Goal: Communication & Community: Answer question/provide support

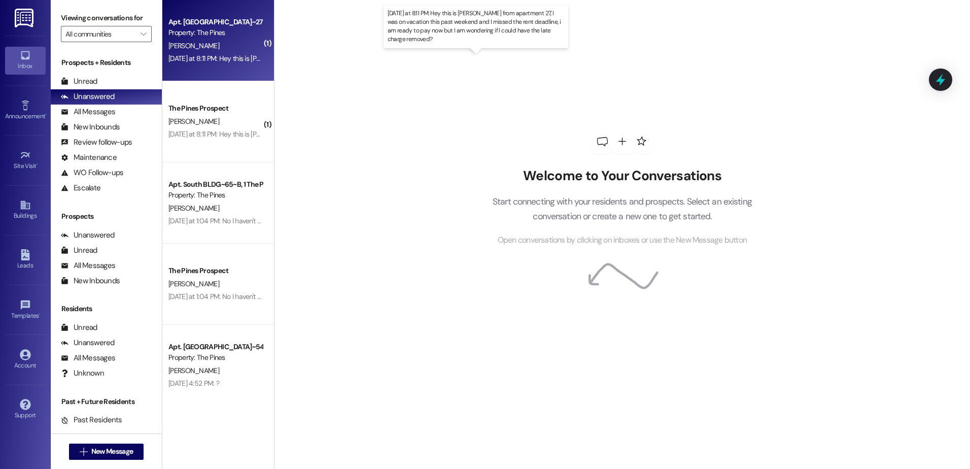
click at [207, 56] on div "[DATE] at 8:11 PM: Hey this is [PERSON_NAME] from apartment 27, I was on vacati…" at bounding box center [486, 58] width 637 height 9
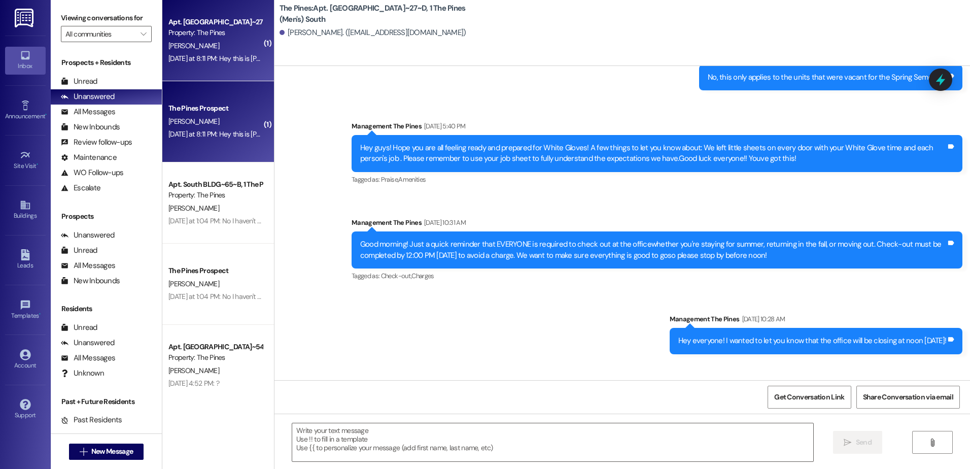
scroll to position [20403, 0]
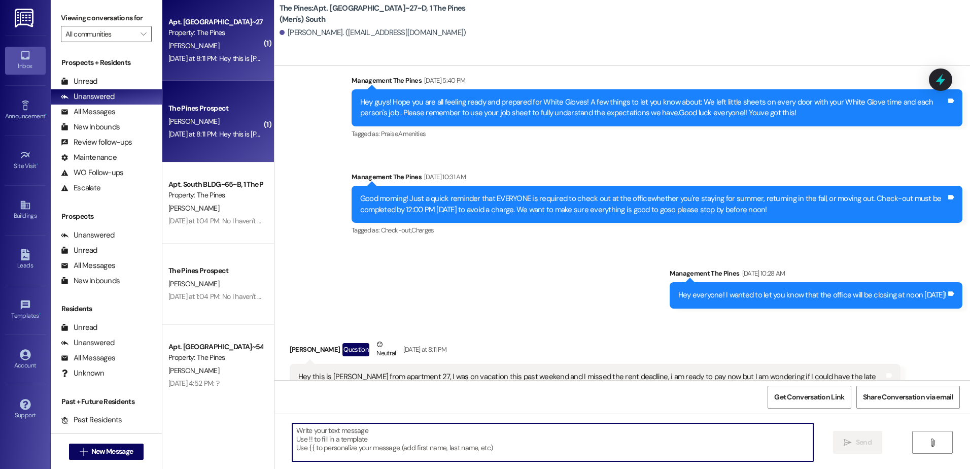
click at [364, 448] on textarea at bounding box center [552, 442] width 521 height 38
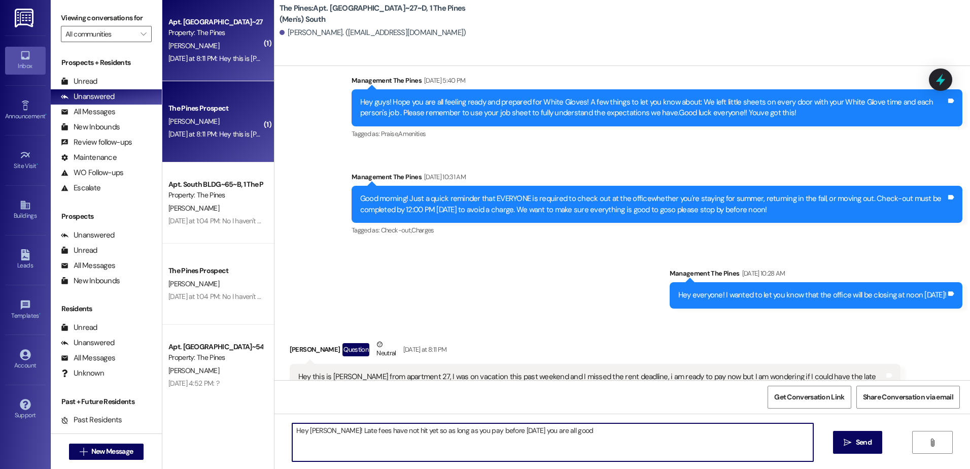
type textarea "Hey [PERSON_NAME]! Late fees have not hit yet so as long as you pay before [DAT…"
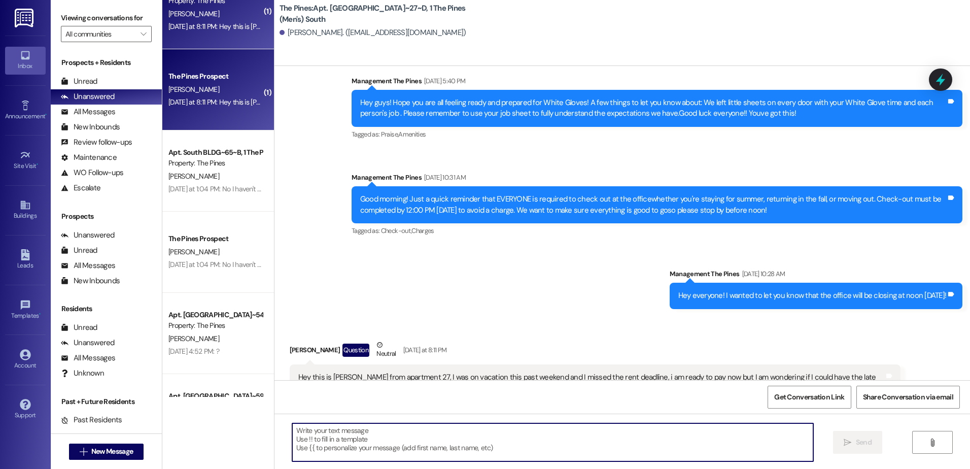
scroll to position [102, 0]
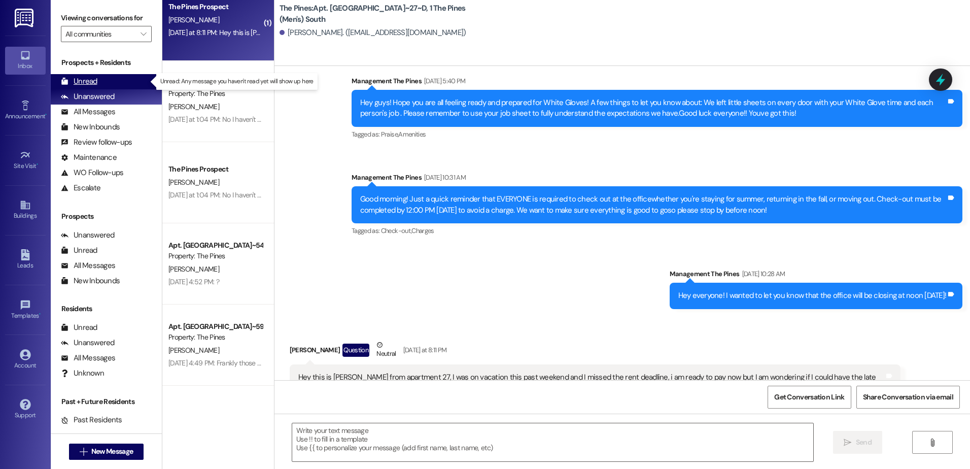
click at [86, 82] on div "Unread" at bounding box center [79, 81] width 37 height 11
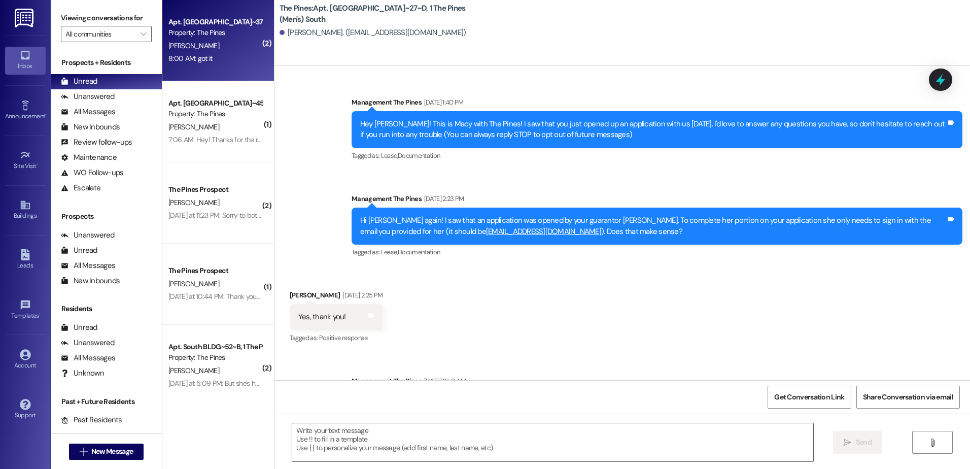
scroll to position [20403, 0]
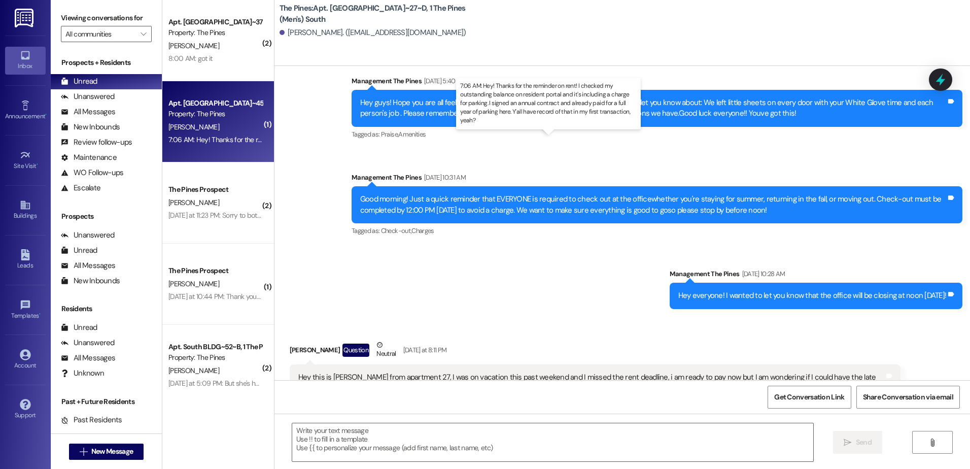
click at [209, 141] on div "7:06 AM: Hey! Thanks for the reminder on rent! I checked my outstanding balance…" at bounding box center [560, 139] width 784 height 9
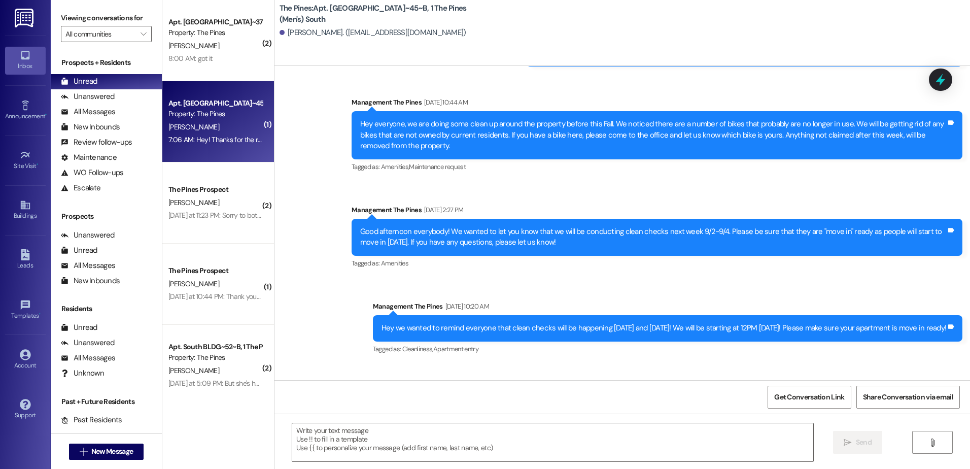
scroll to position [13179, 0]
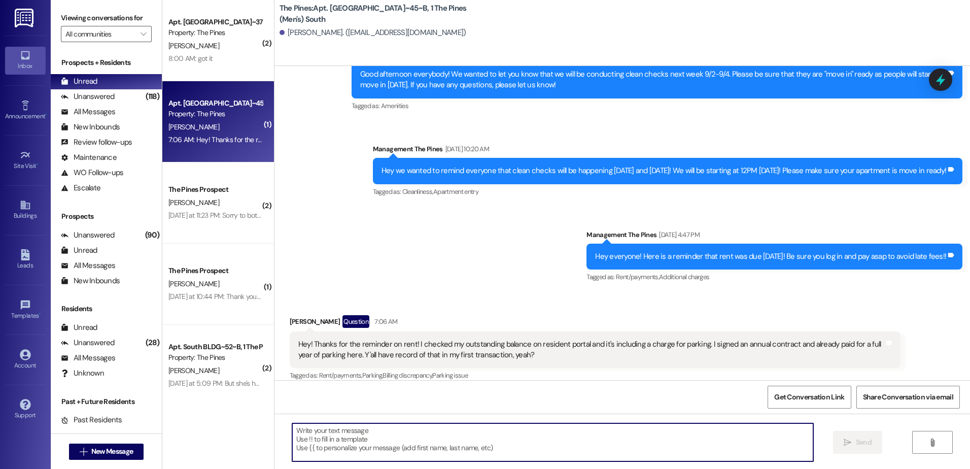
click at [383, 434] on textarea at bounding box center [552, 442] width 521 height 38
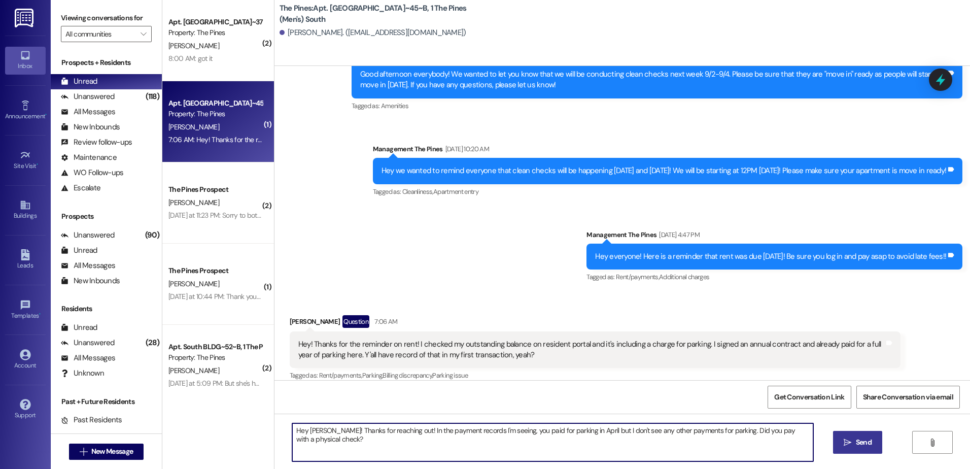
type textarea "Hey [PERSON_NAME]! Thanks for reaching out! In the payment records I'm seeing, …"
click at [849, 449] on button " Send" at bounding box center [857, 442] width 49 height 23
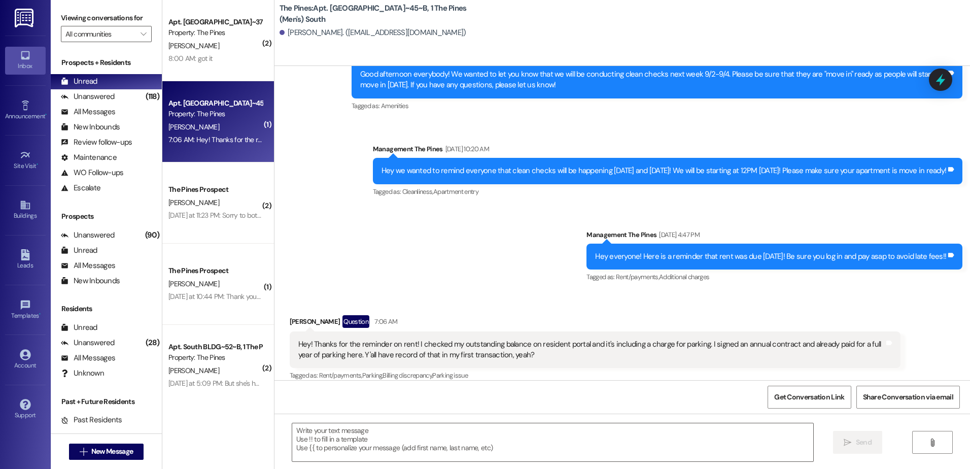
scroll to position [13178, 0]
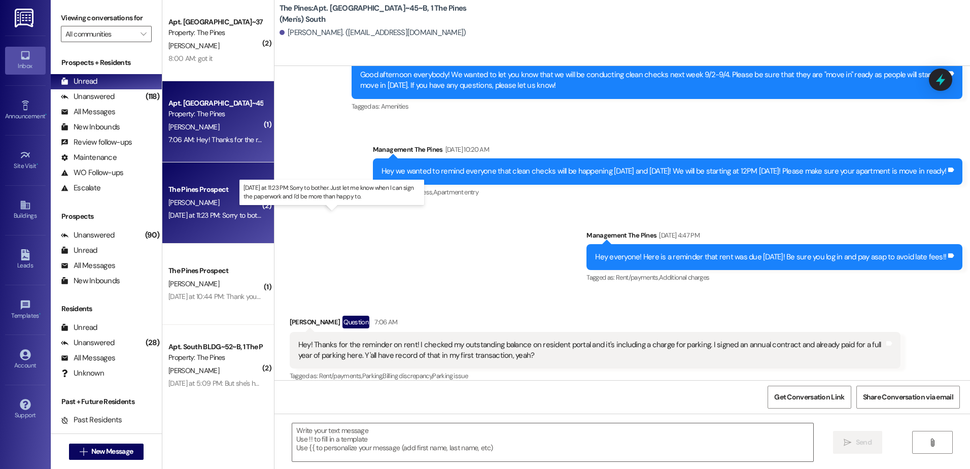
click at [190, 214] on div "[DATE] at 11:23 PM: Sorry to bother. Just let me know when I can sign the paper…" at bounding box center [335, 215] width 334 height 9
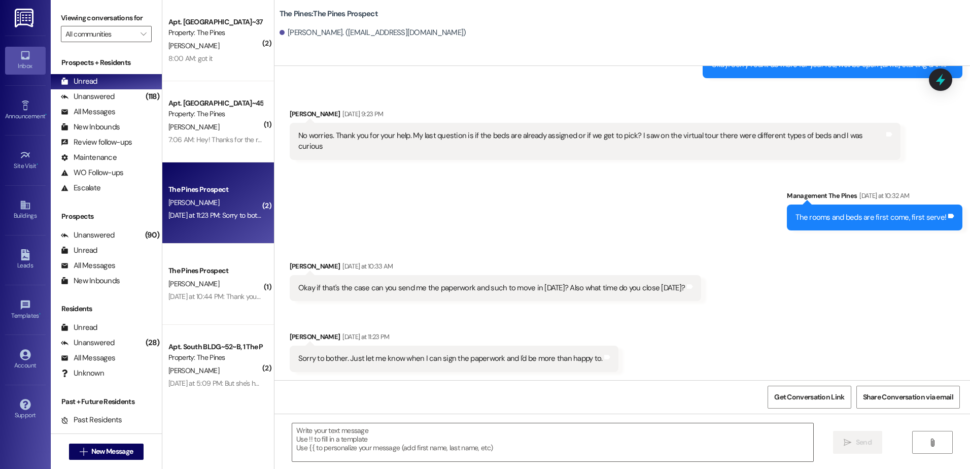
scroll to position [1635, 0]
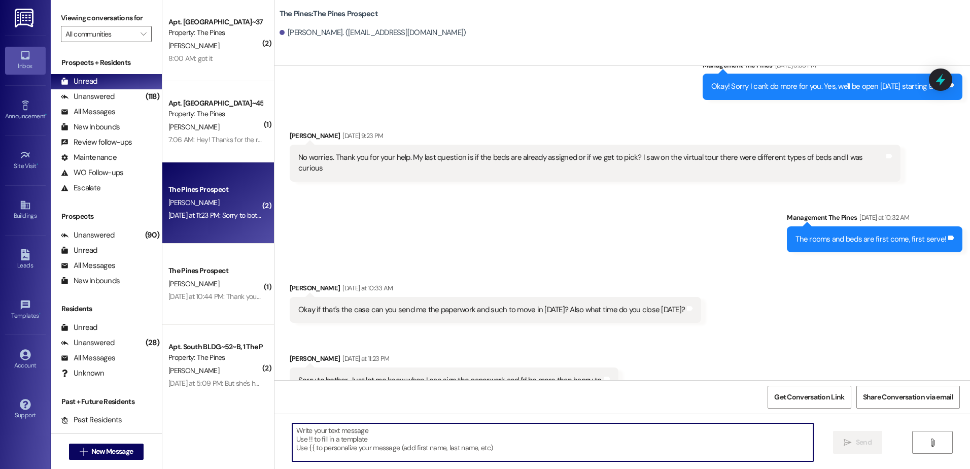
click at [388, 445] on textarea at bounding box center [552, 442] width 521 height 38
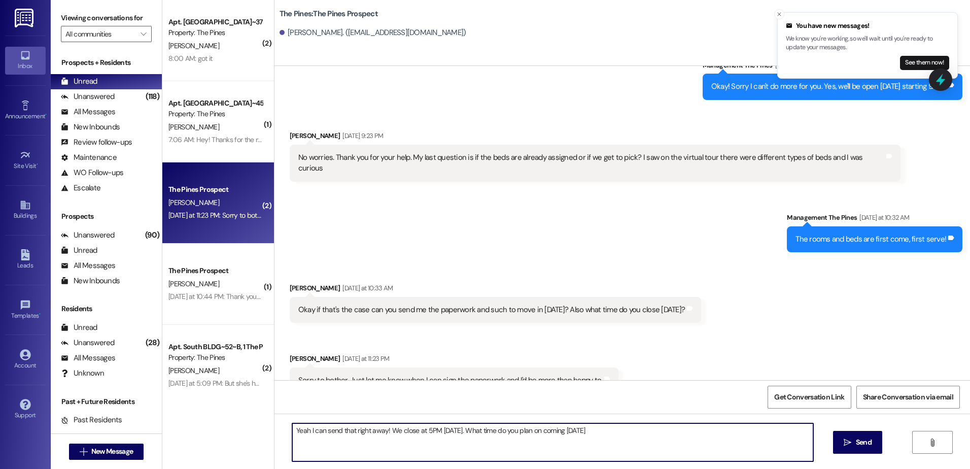
type textarea "Yeah I can send that right away! We close at 5PM [DATE]. What time do you plan …"
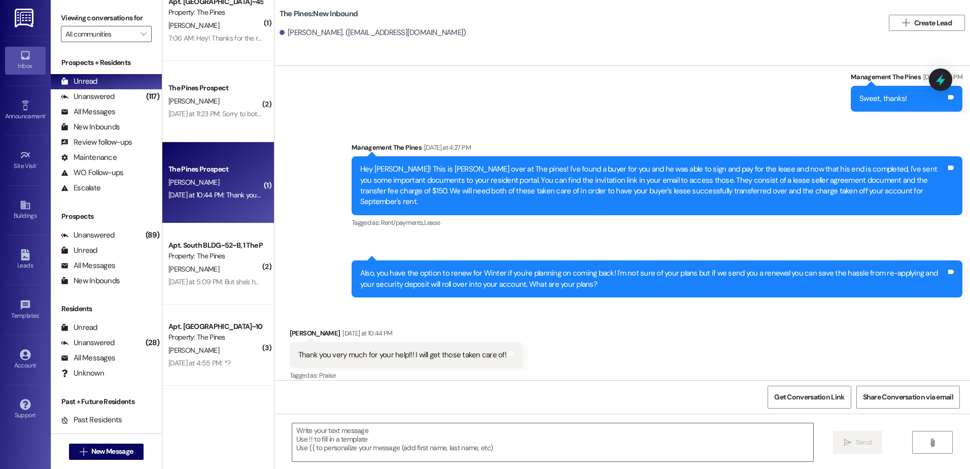
scroll to position [152, 0]
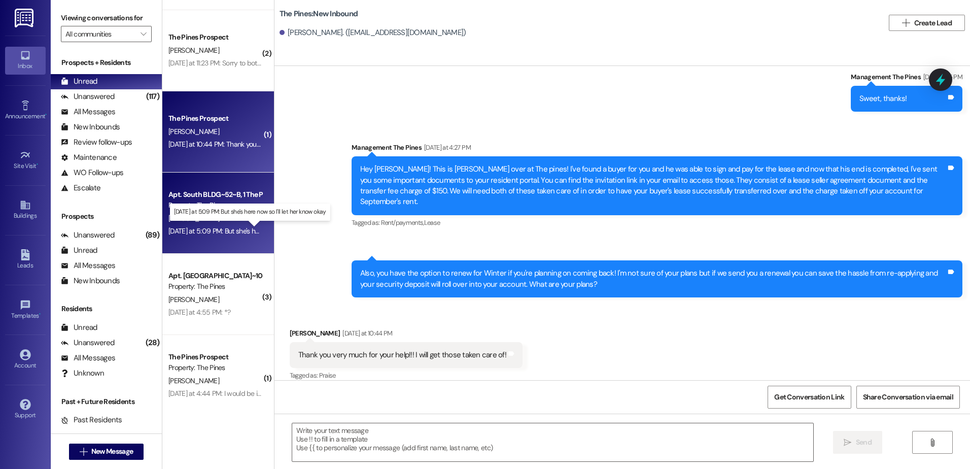
click at [186, 229] on div "[DATE] at 5:09 PM: But she's here now so I'll let her know okay [DATE] at 5:09 …" at bounding box center [257, 230] width 179 height 9
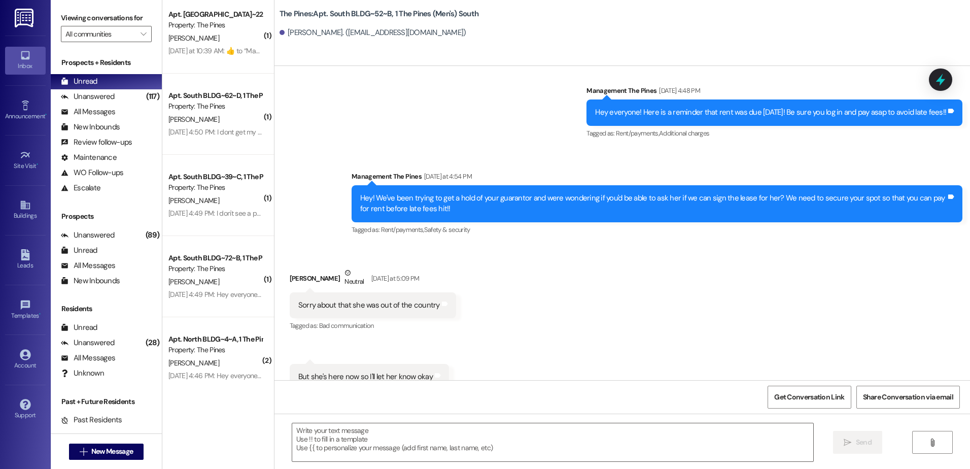
scroll to position [1146, 0]
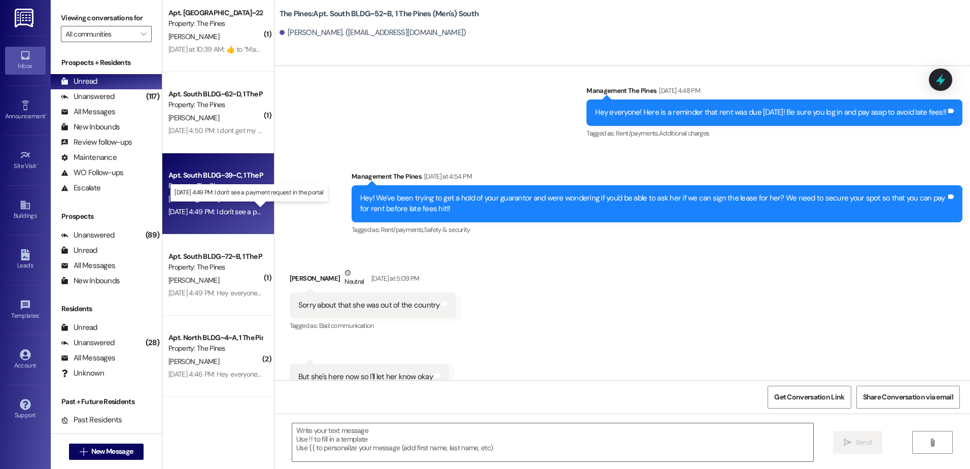
click at [223, 211] on div "[DATE] 4:49 PM: I don't see a payment request in the portal [DATE] 4:49 PM: I d…" at bounding box center [254, 211] width 173 height 9
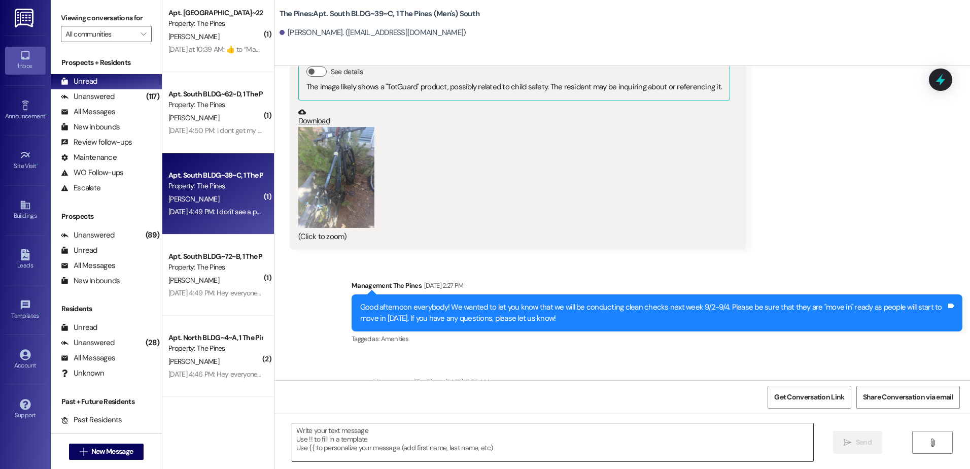
scroll to position [24496, 0]
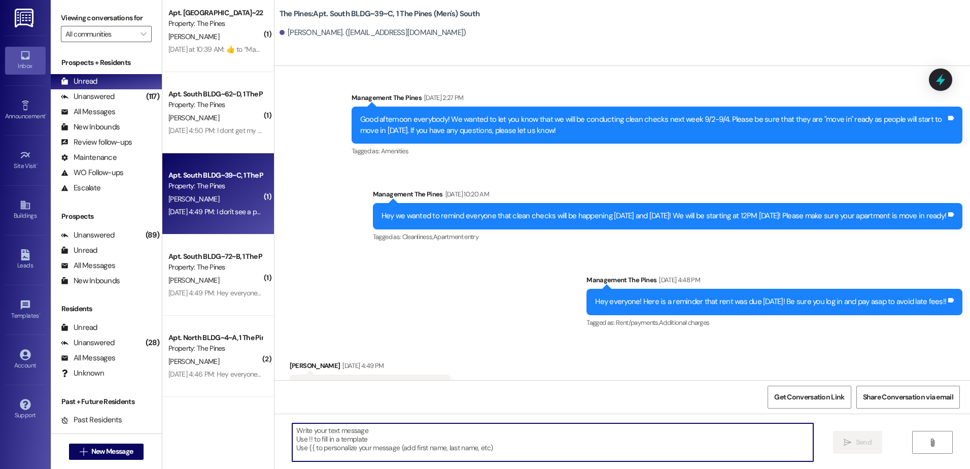
click at [354, 436] on textarea at bounding box center [552, 442] width 521 height 38
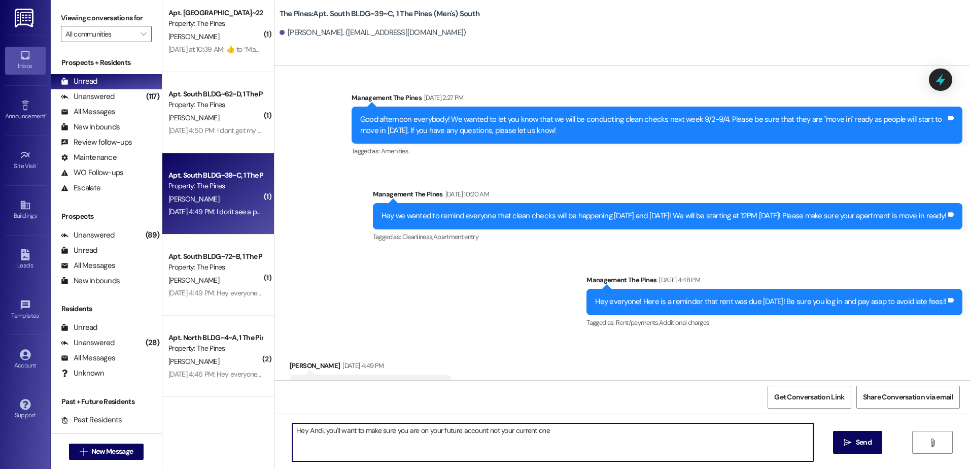
type textarea "Hey Andi, you'll want to make sure you are on your future account not your curr…"
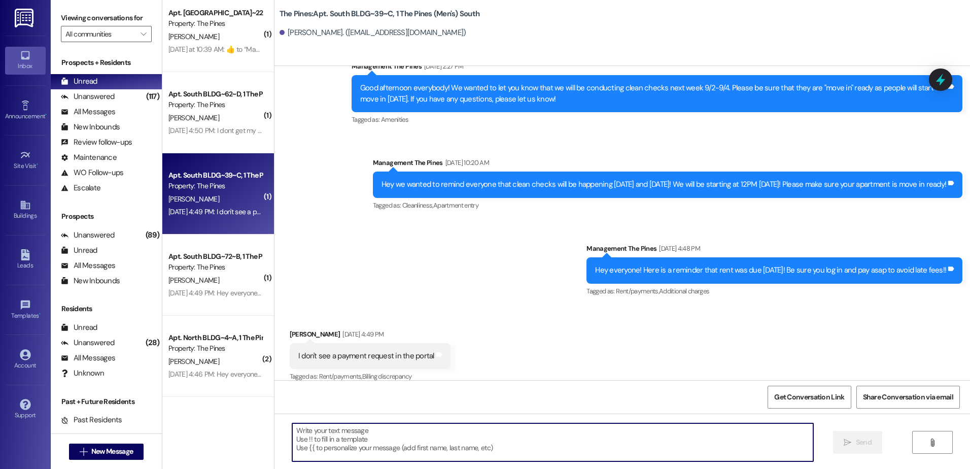
scroll to position [24566, 0]
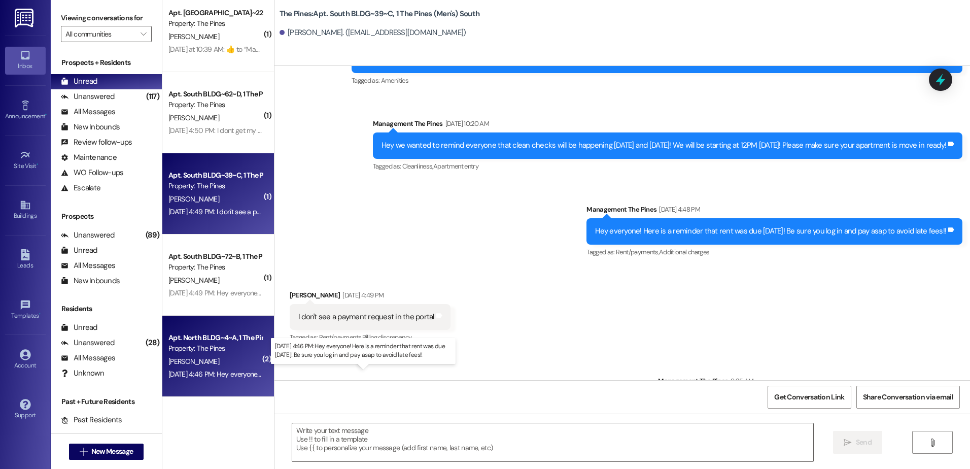
click at [216, 369] on div "[DATE] 4:46 PM: Hey everyone! Here is a reminder that rent was due [DATE]! Be s…" at bounding box center [355, 373] width 374 height 9
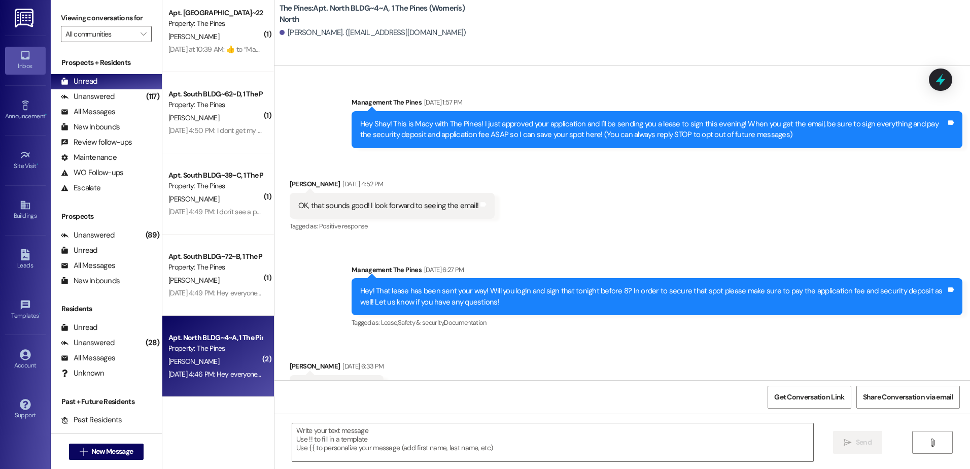
scroll to position [27625, 0]
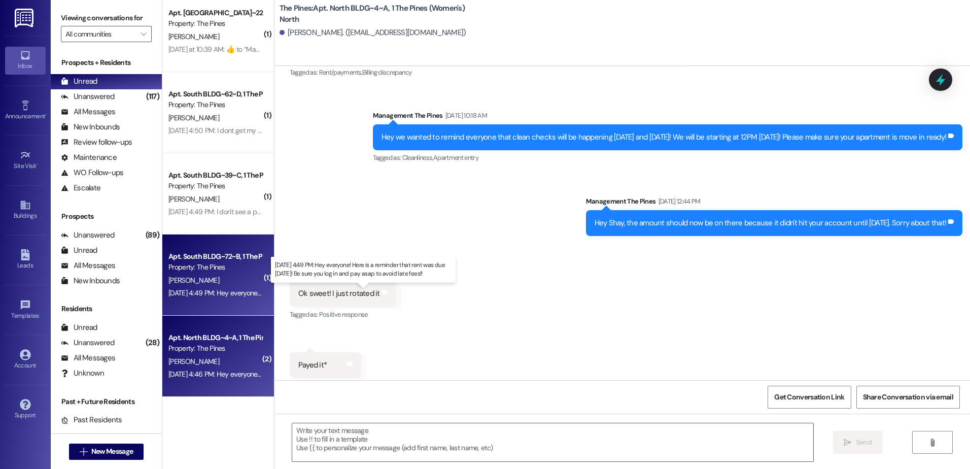
click at [213, 292] on div "[DATE] 4:49 PM: Hey everyone! Here is a reminder that rent was due [DATE]! Be s…" at bounding box center [355, 292] width 374 height 9
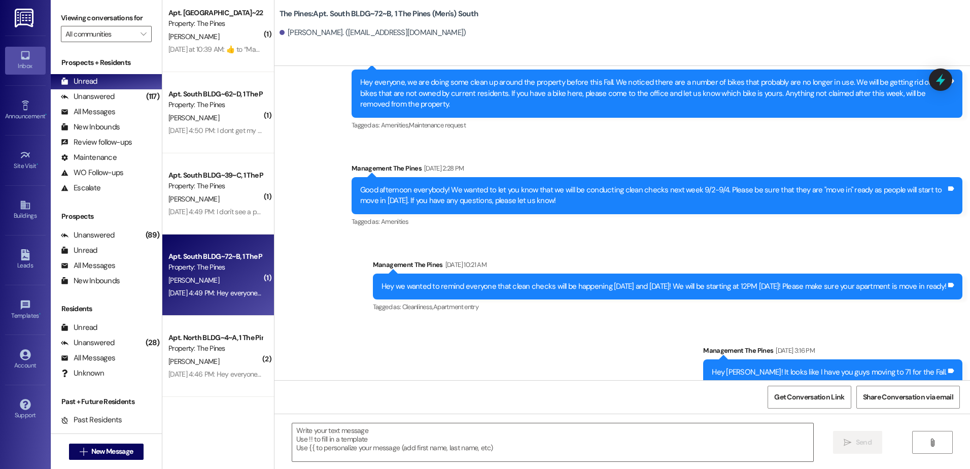
scroll to position [1095, 0]
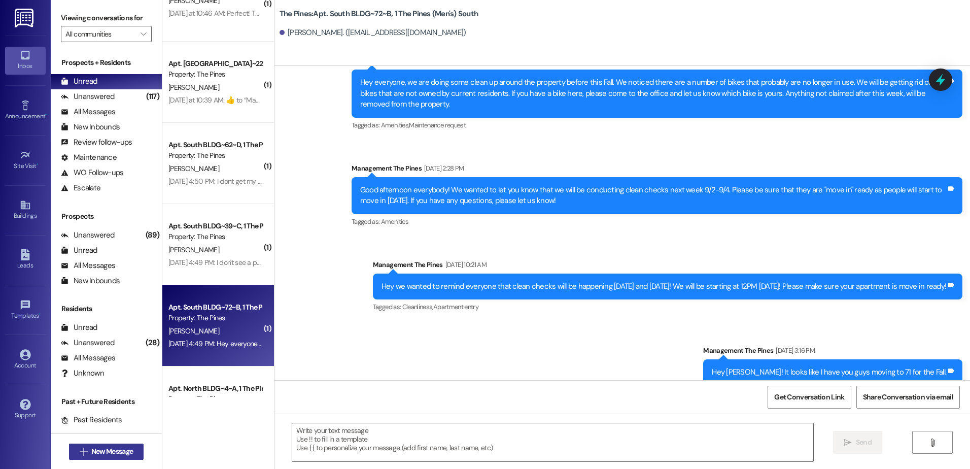
click at [110, 455] on span "New Message" at bounding box center [112, 451] width 42 height 11
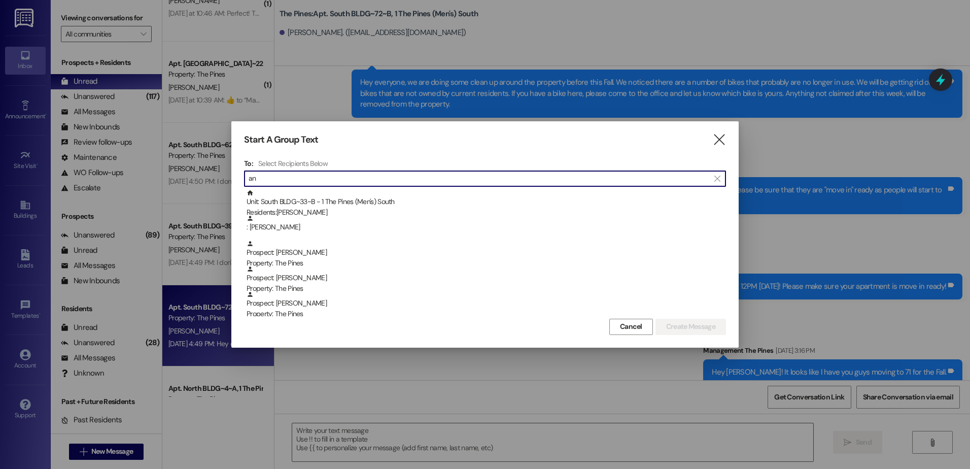
type input "a"
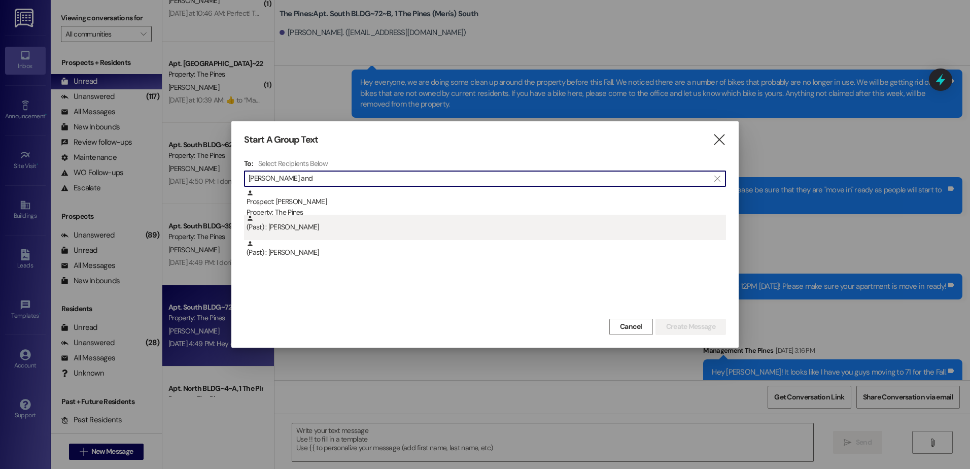
type input "[PERSON_NAME] and"
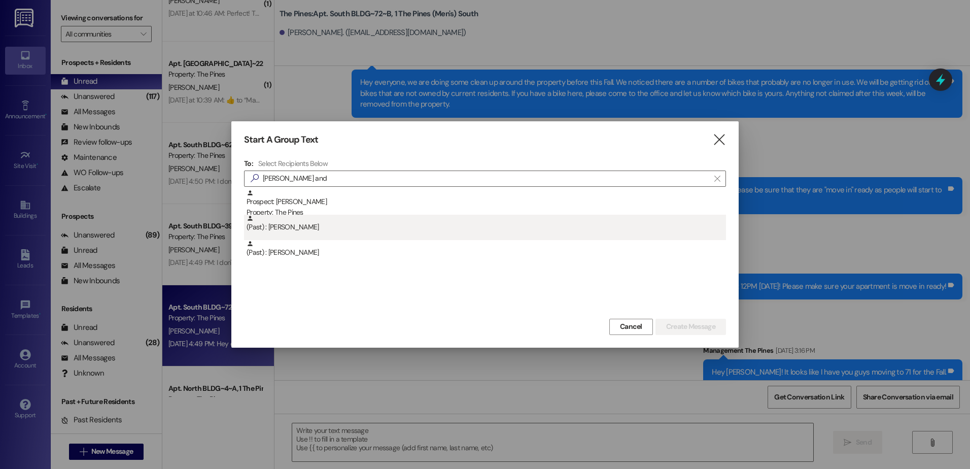
click at [334, 227] on div "(Past) : [PERSON_NAME]" at bounding box center [487, 224] width 480 height 18
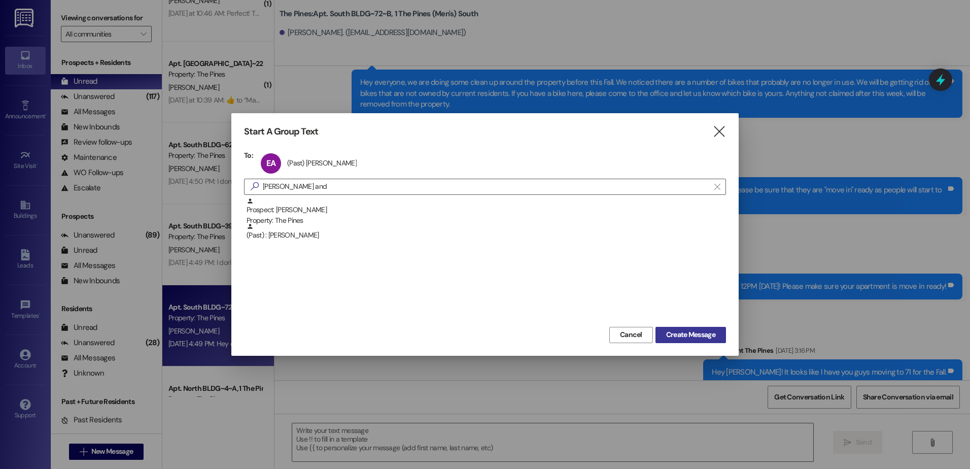
click at [691, 337] on span "Create Message" at bounding box center [690, 334] width 49 height 11
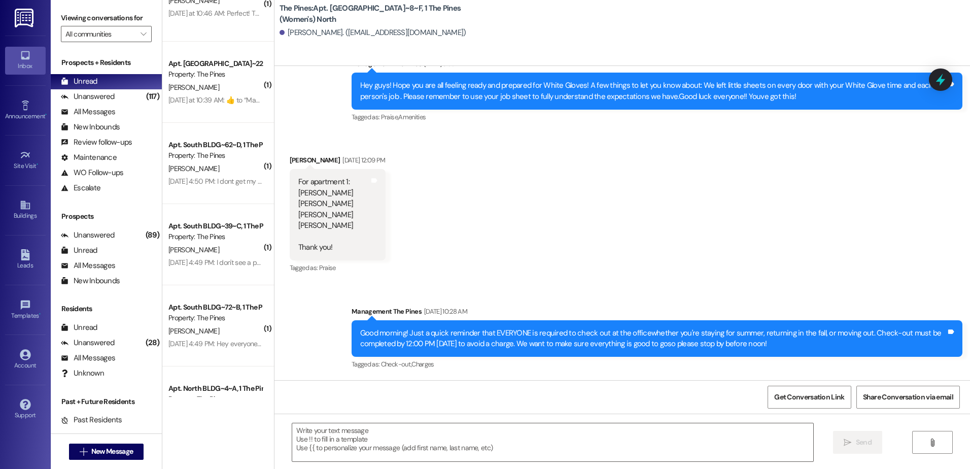
scroll to position [13972, 0]
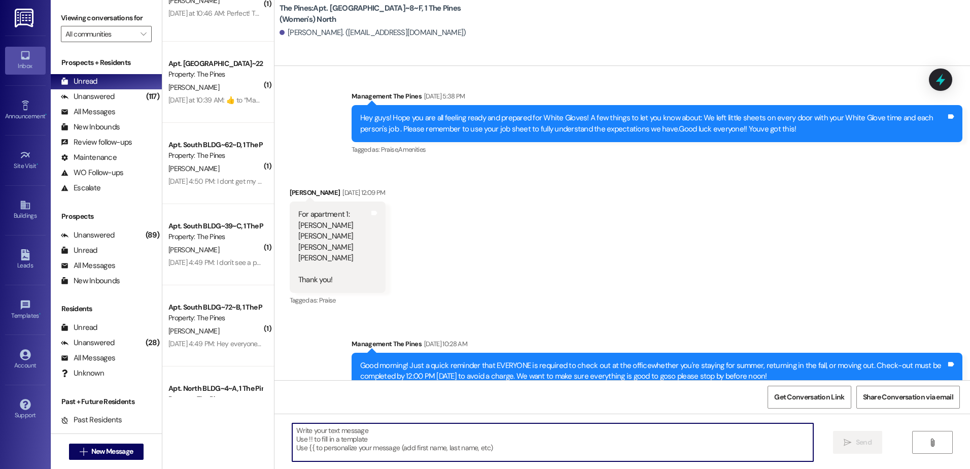
click at [370, 444] on textarea at bounding box center [552, 442] width 521 height 38
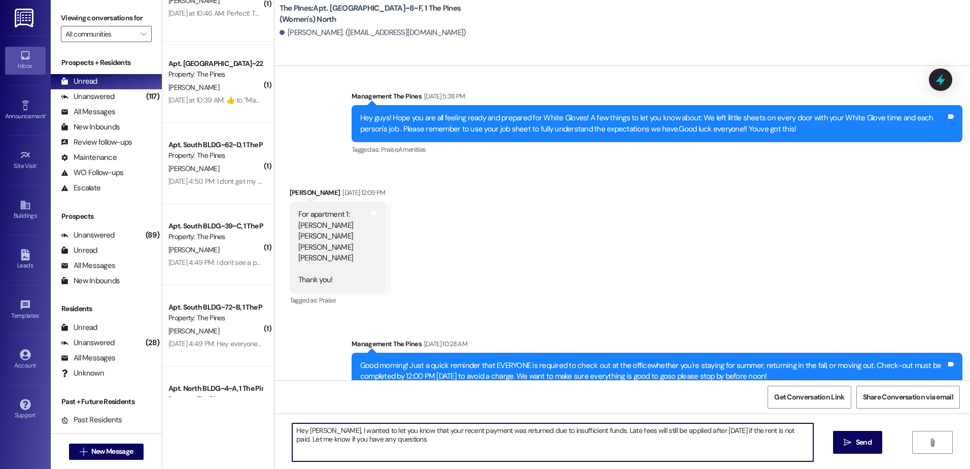
type textarea "Hey [PERSON_NAME], I wanted to let you know that your recent payment was return…"
